Goal: Find specific page/section: Find specific page/section

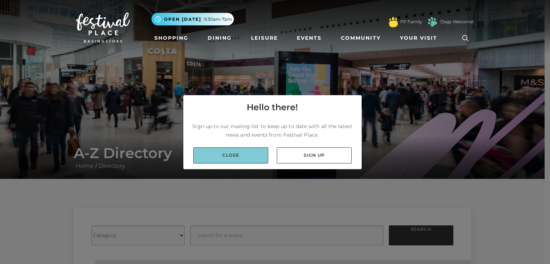
click at [224, 157] on link "Close" at bounding box center [230, 155] width 75 height 16
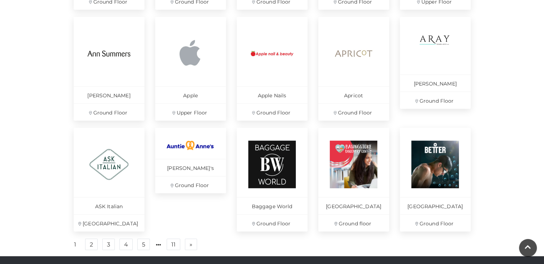
scroll to position [465, 0]
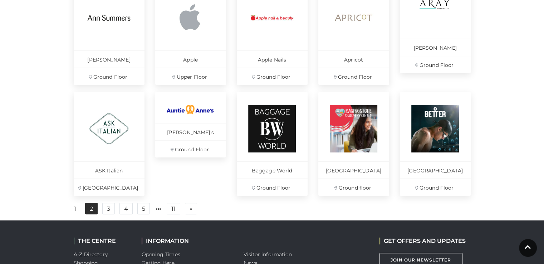
click at [89, 213] on link "2" at bounding box center [91, 208] width 13 height 11
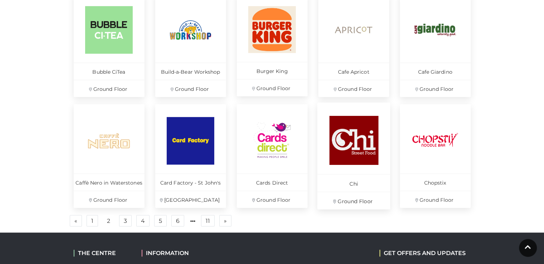
scroll to position [465, 0]
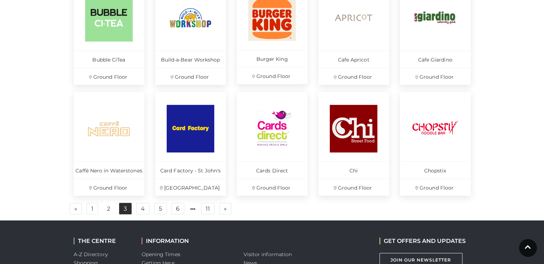
click at [130, 210] on link "3" at bounding box center [125, 208] width 13 height 11
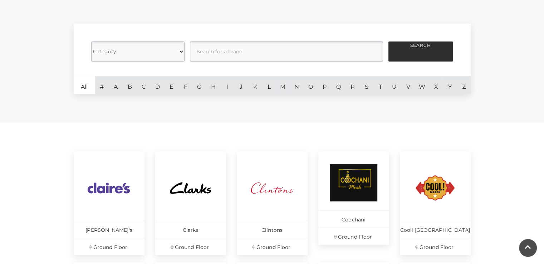
scroll to position [143, 0]
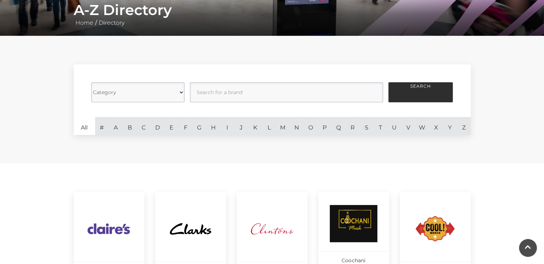
click at [121, 96] on select "Category Cafes Restaurants Fashion Services Technology Homeware Gifts, Statione…" at bounding box center [137, 92] width 93 height 20
select select "20847"
click at [91, 82] on select "Category Cafes Restaurants Fashion Services Technology Homeware Gifts, Statione…" at bounding box center [137, 92] width 93 height 20
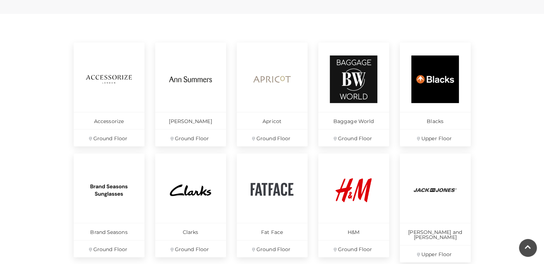
scroll to position [322, 0]
